Goal: Navigation & Orientation: Find specific page/section

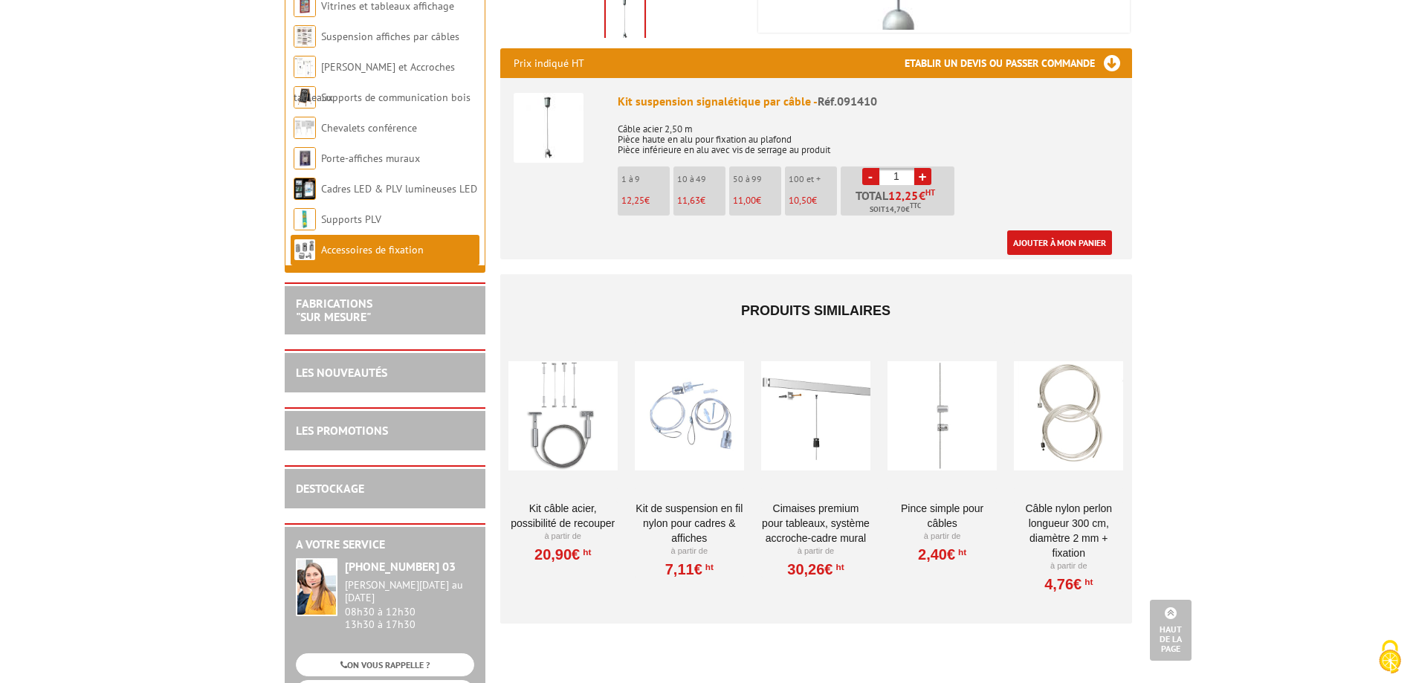
scroll to position [520, 0]
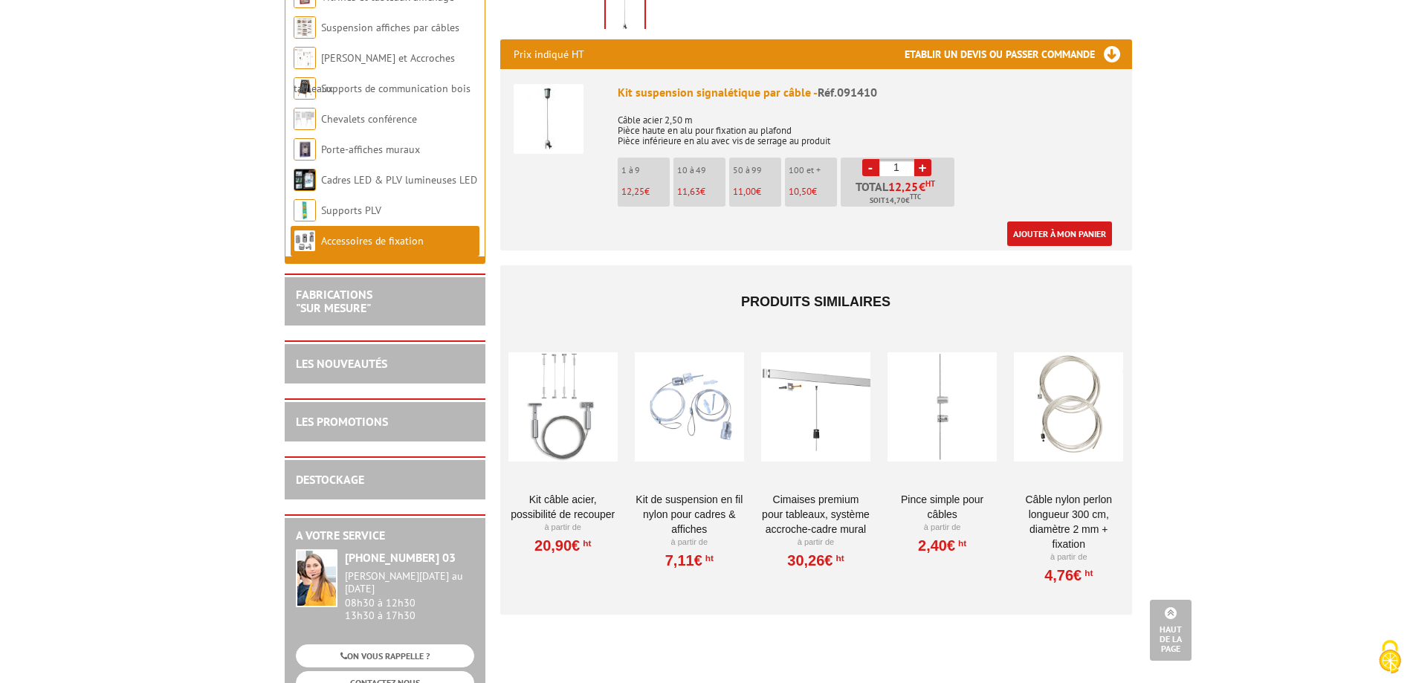
click at [569, 500] on link "Kit Câble acier, possibilité de recouper" at bounding box center [562, 507] width 109 height 30
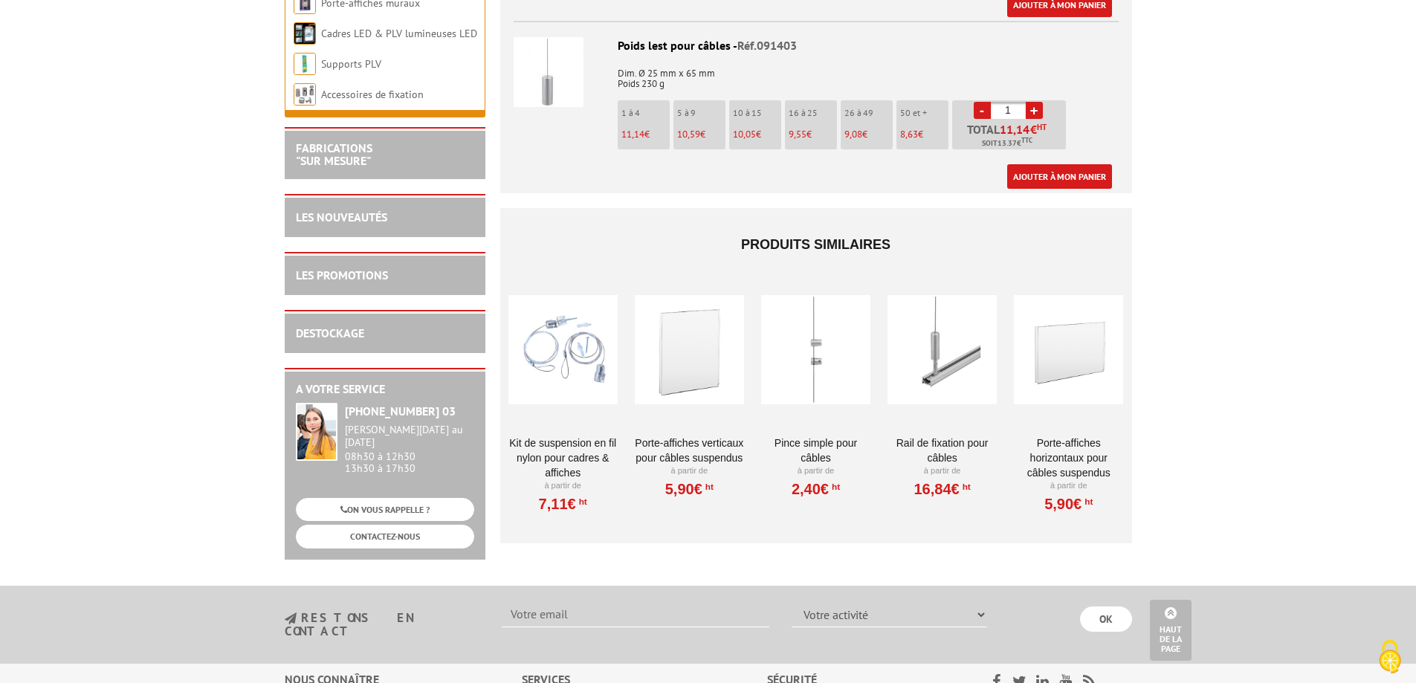
scroll to position [1189, 0]
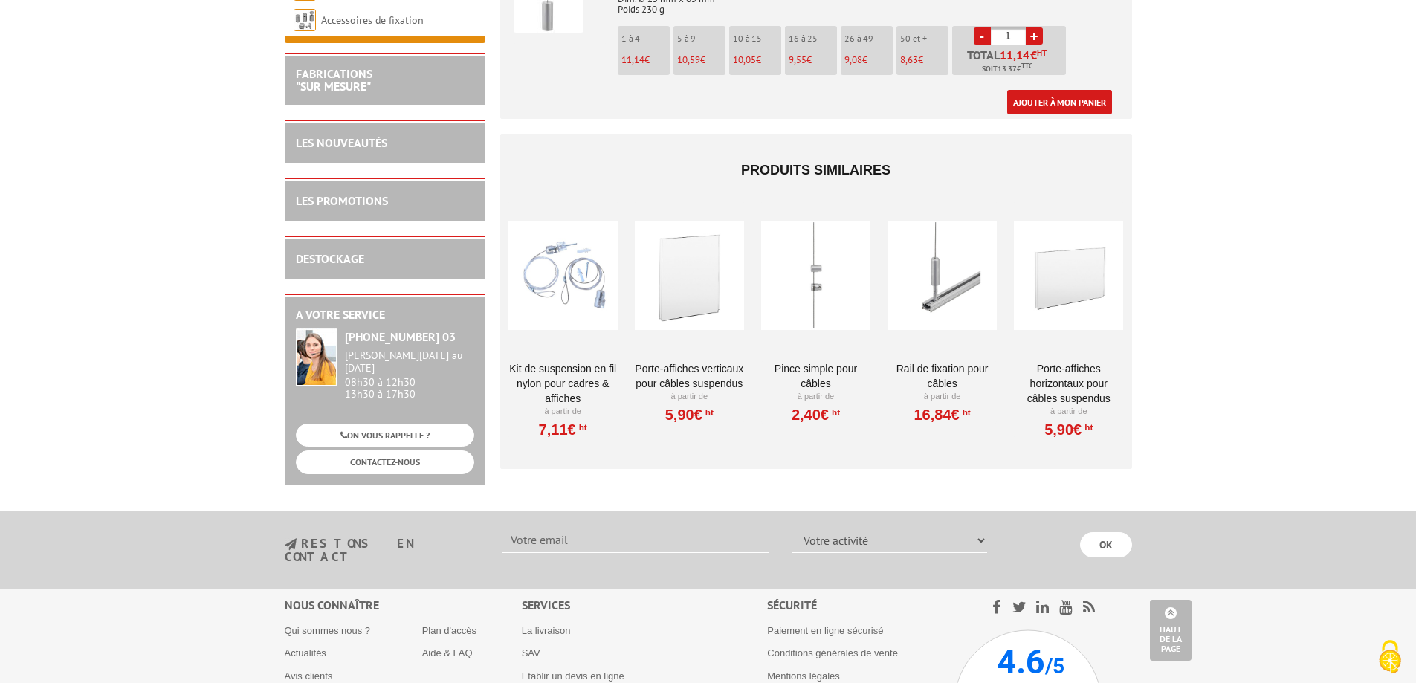
click at [946, 381] on link "Rail de fixation pour câbles" at bounding box center [942, 376] width 109 height 30
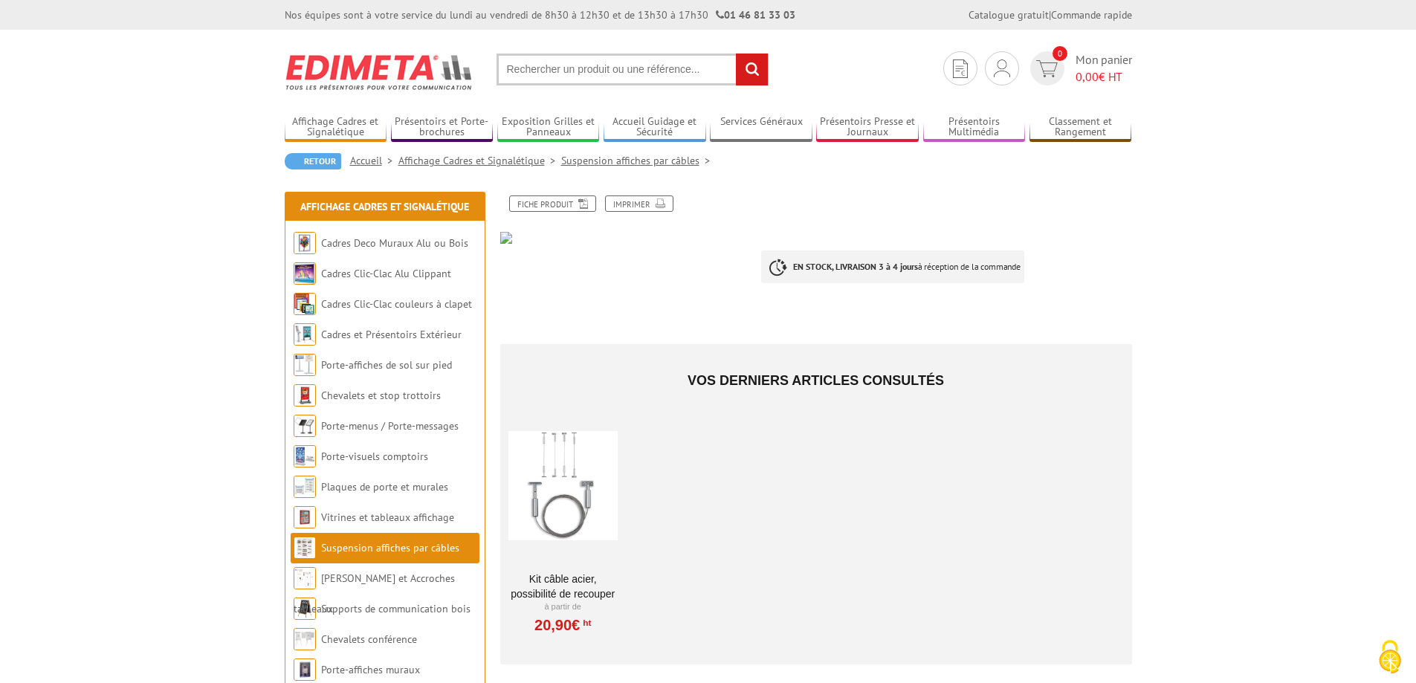
click at [577, 507] on div at bounding box center [562, 486] width 109 height 149
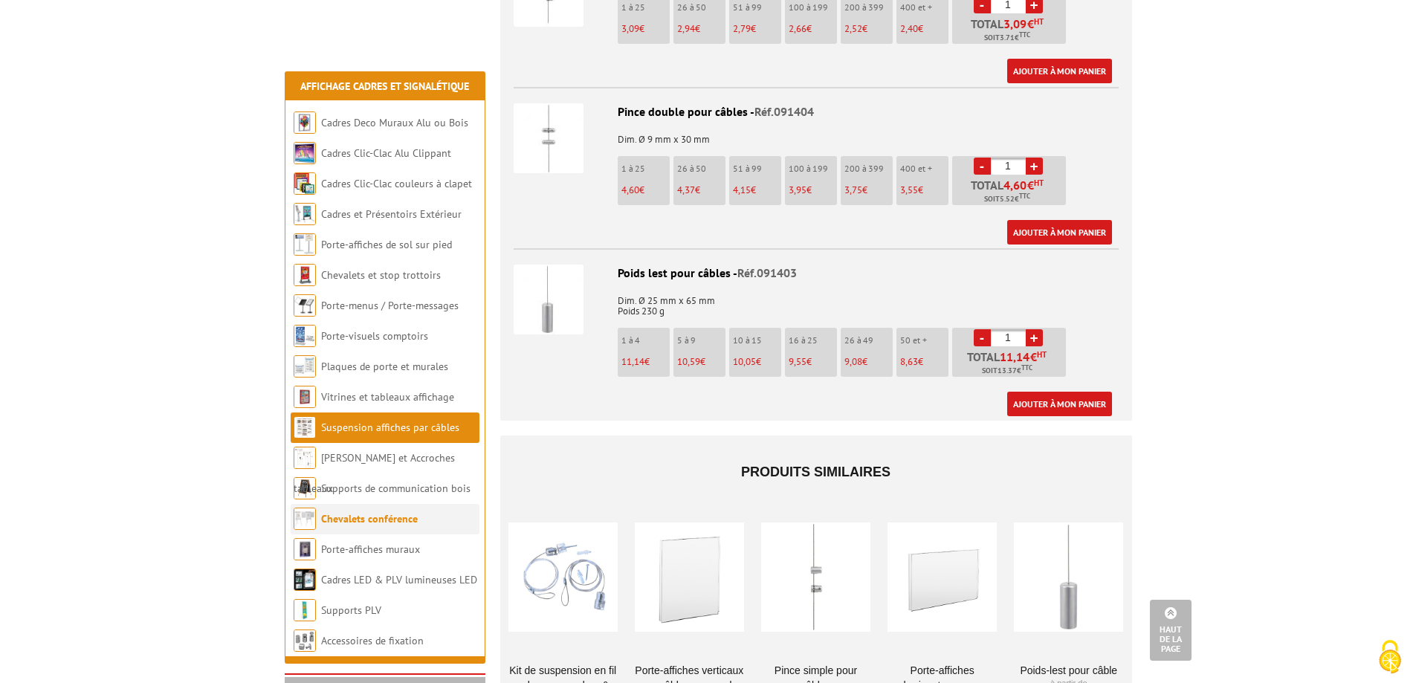
scroll to position [851, 0]
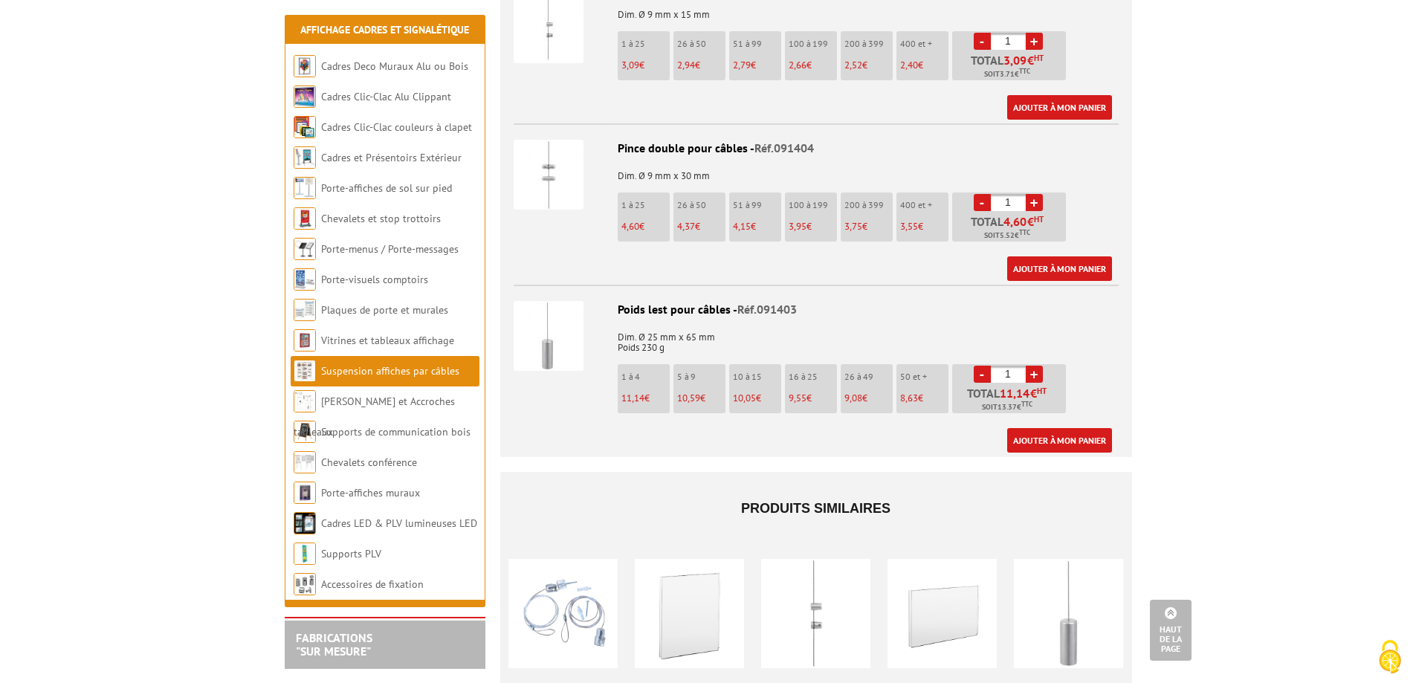
click at [387, 372] on link "Suspension affiches par câbles" at bounding box center [390, 370] width 138 height 13
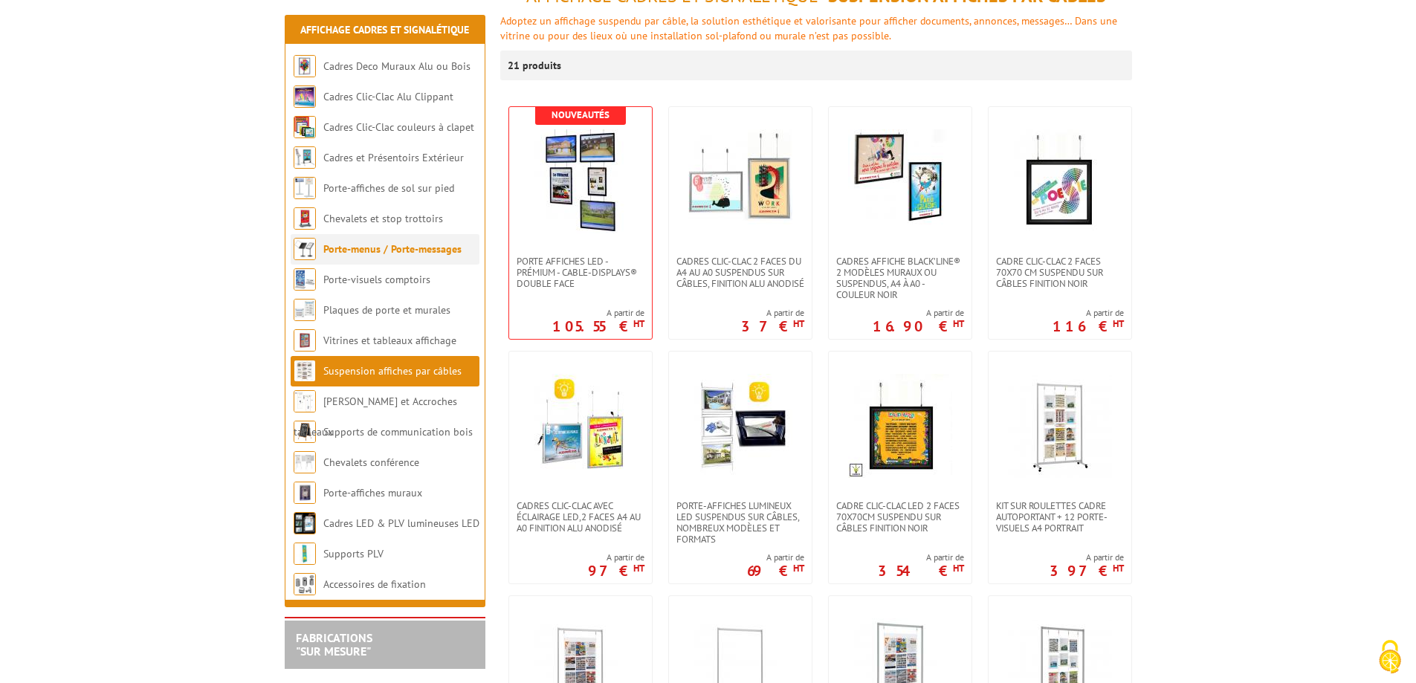
scroll to position [223, 0]
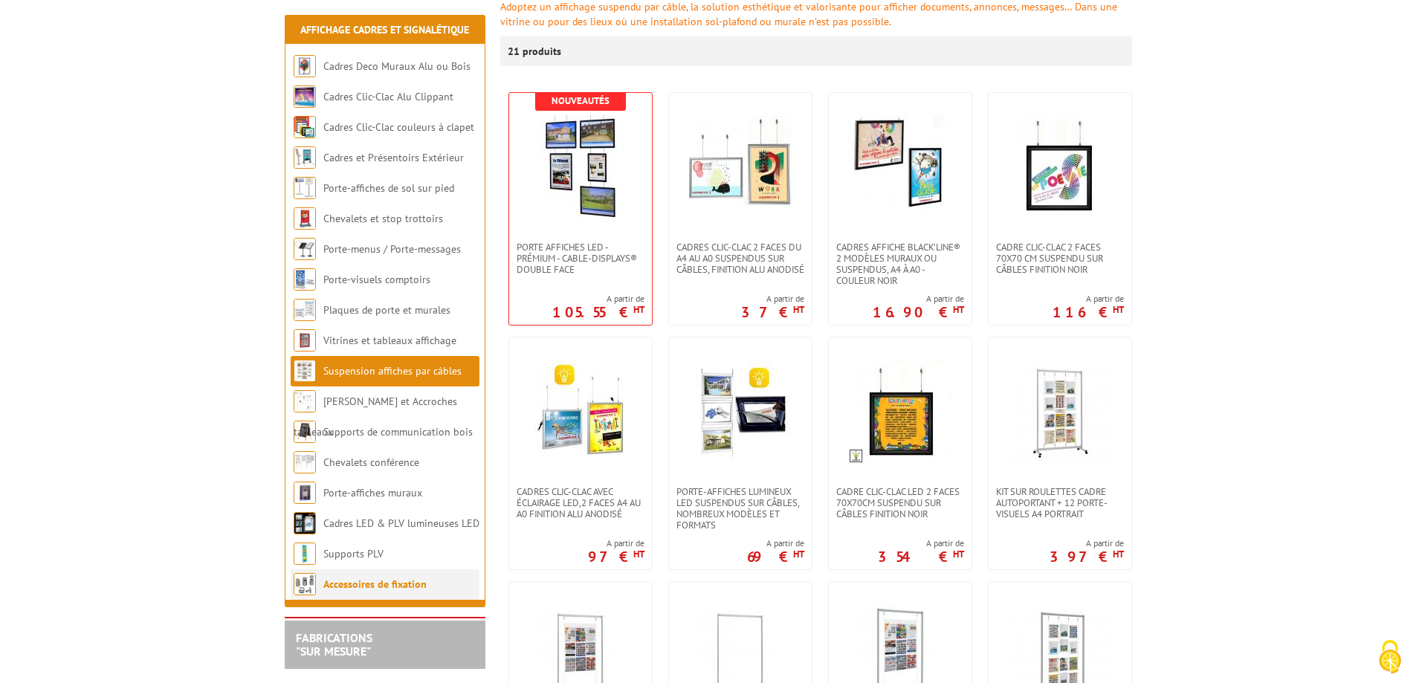
click at [371, 589] on link "Accessoires de fixation" at bounding box center [374, 584] width 103 height 13
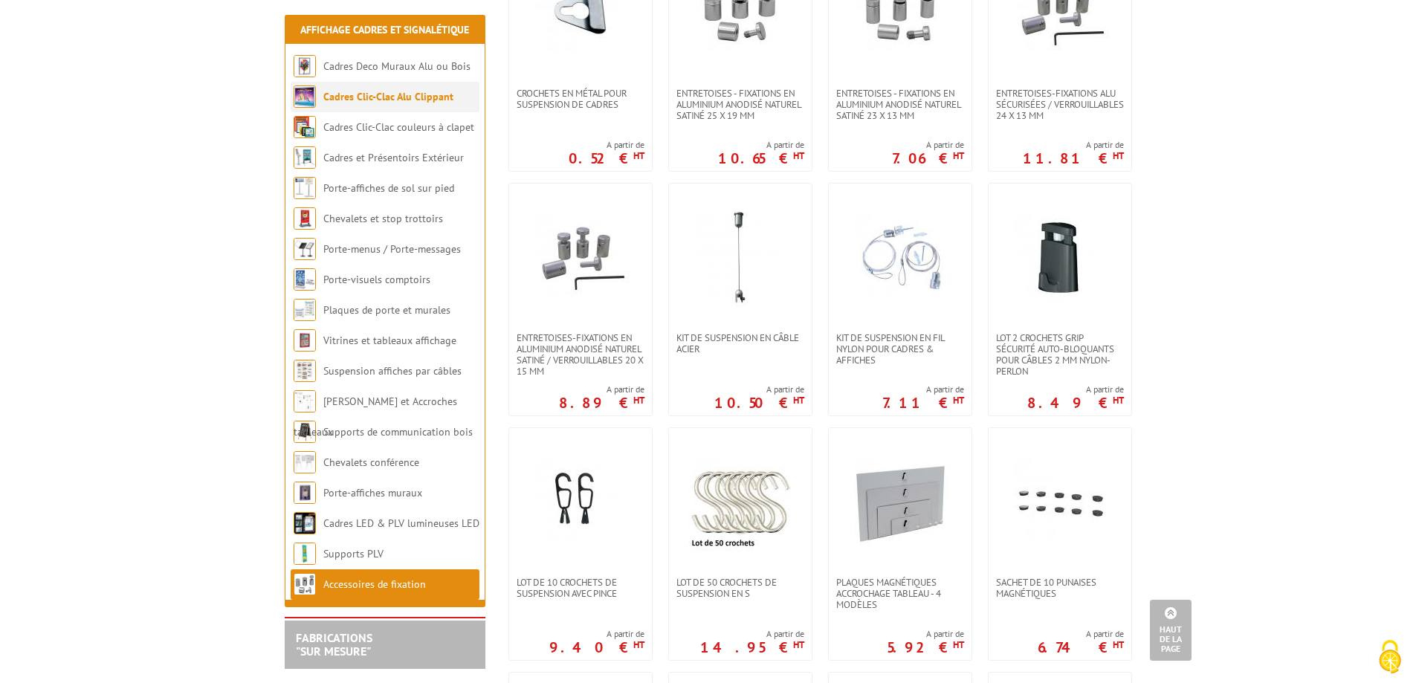
scroll to position [595, 0]
